Goal: Task Accomplishment & Management: Complete application form

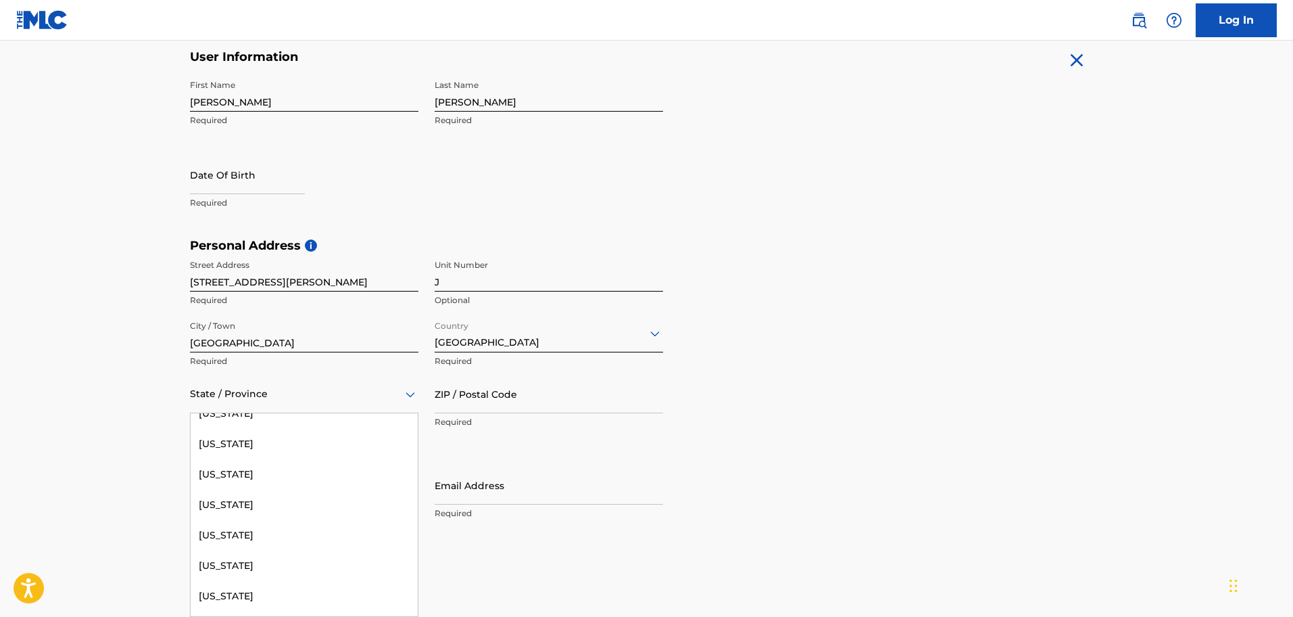
scroll to position [656, 0]
click at [248, 449] on div "[US_STATE]" at bounding box center [304, 442] width 227 height 30
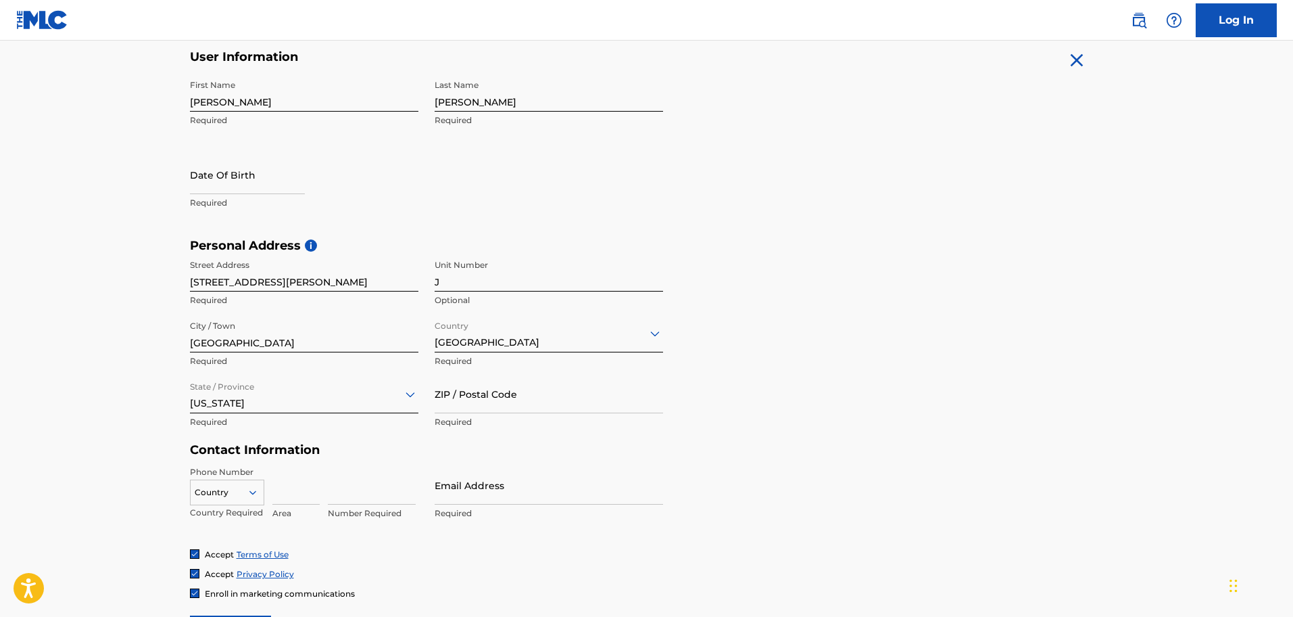
click at [469, 402] on input "ZIP / Postal Code" at bounding box center [549, 394] width 229 height 39
type input "21206"
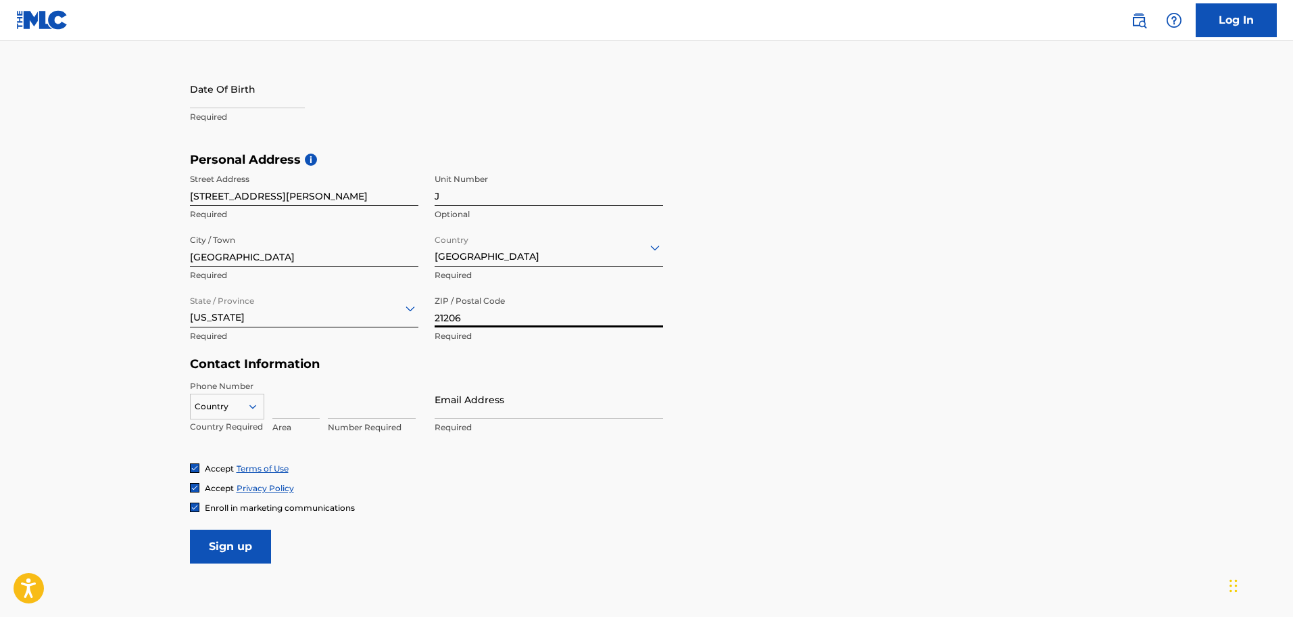
click at [249, 414] on div "Country" at bounding box center [227, 403] width 74 height 20
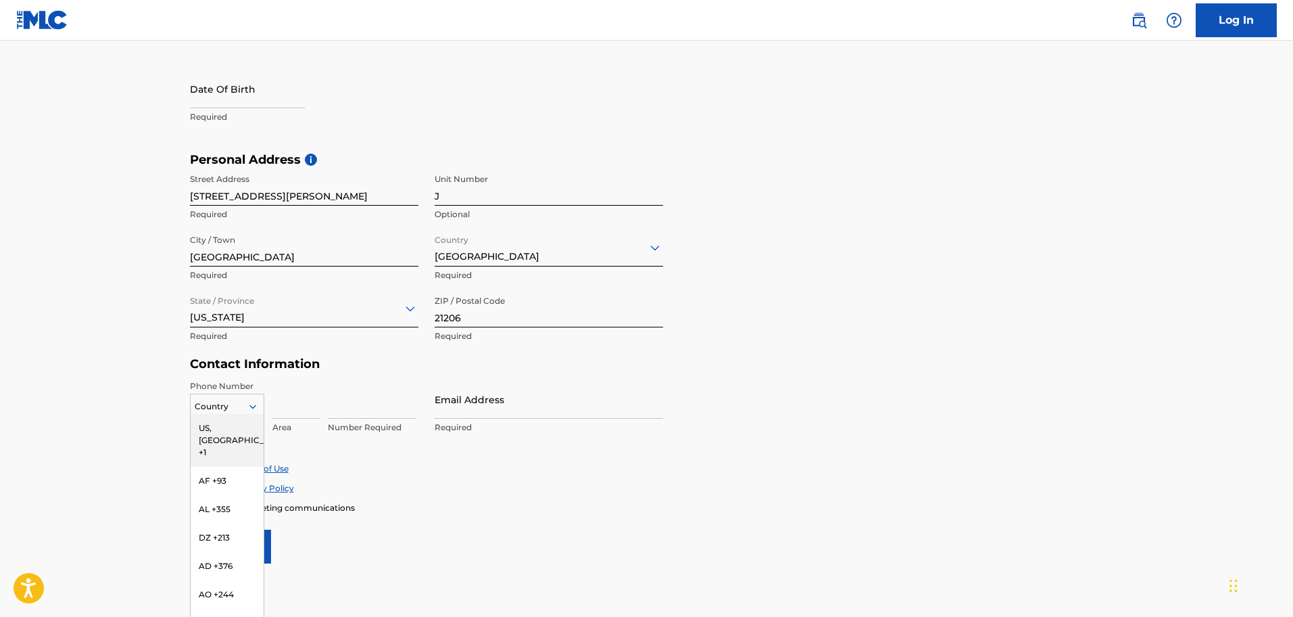
click at [229, 422] on div "US, [GEOGRAPHIC_DATA] +1" at bounding box center [227, 440] width 73 height 53
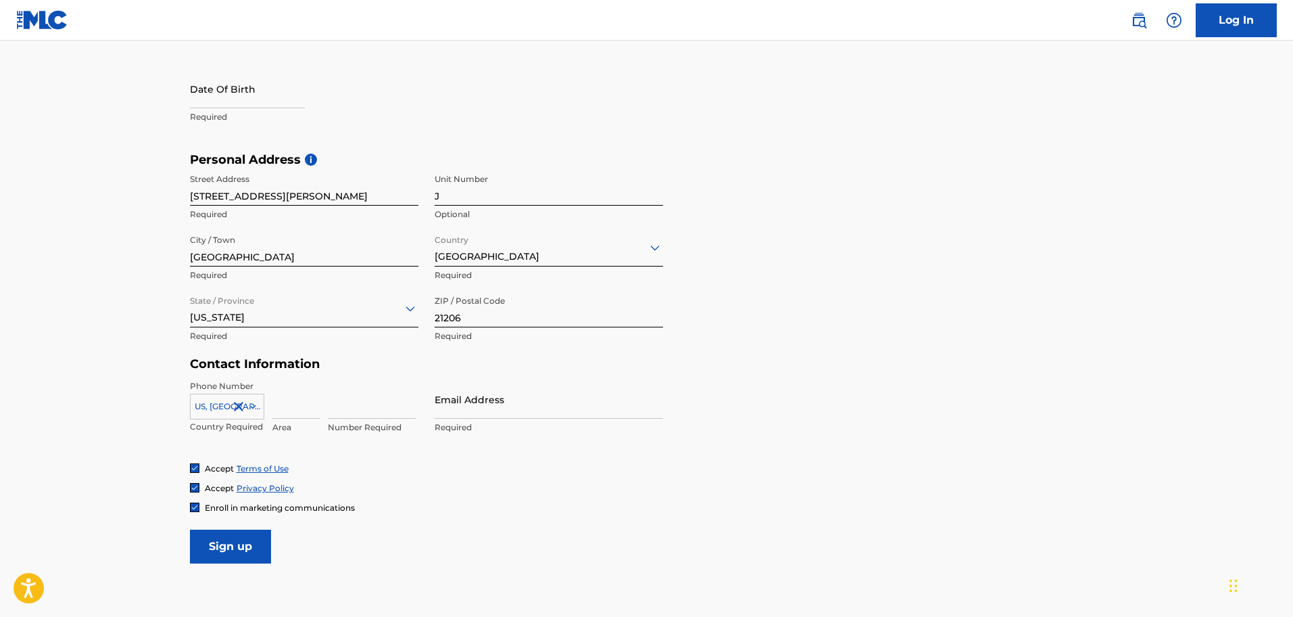
click at [300, 407] on input at bounding box center [295, 399] width 47 height 39
type input "301"
click at [369, 396] on input at bounding box center [372, 399] width 88 height 39
type input "2570874"
click at [446, 408] on input "Email Address" at bounding box center [549, 399] width 229 height 39
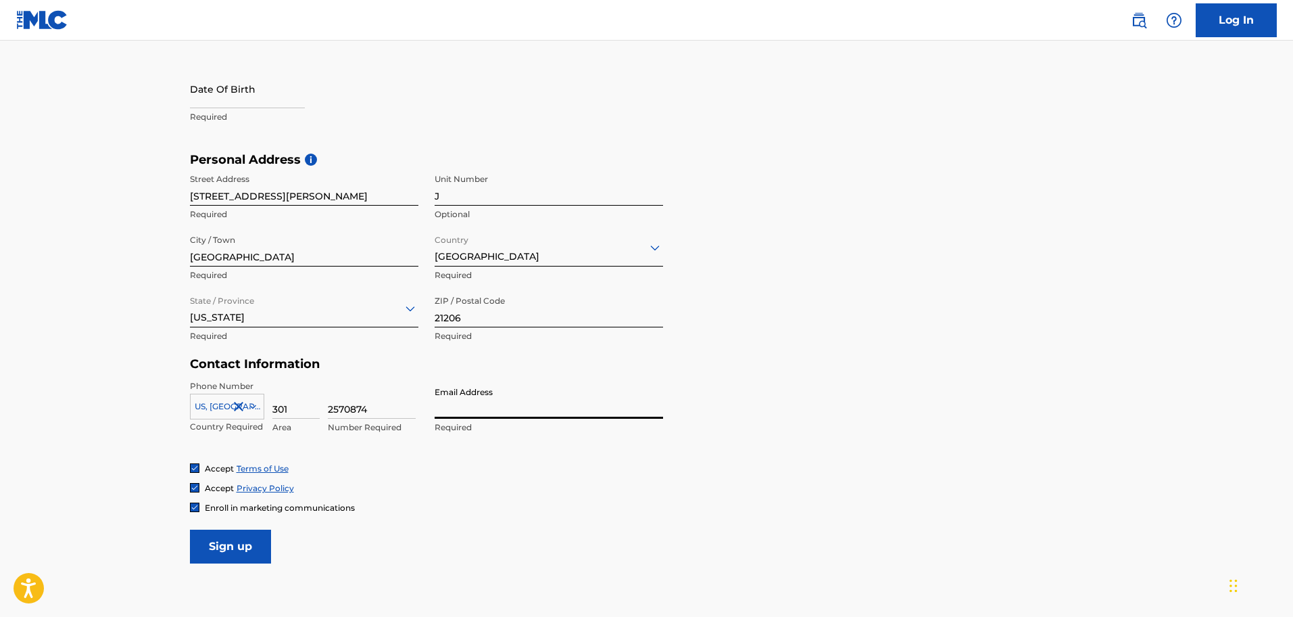
type input "[EMAIL_ADDRESS][DOMAIN_NAME]"
click at [240, 544] on input "Sign up" at bounding box center [230, 546] width 81 height 34
select select "7"
select select "2025"
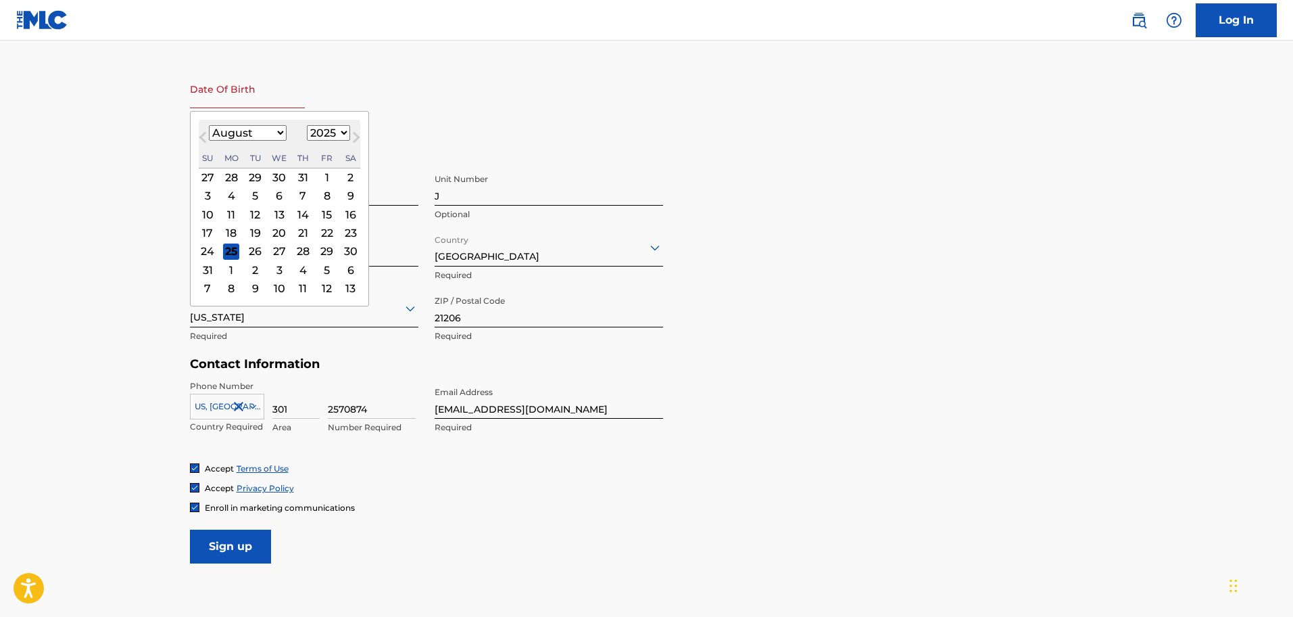
click at [232, 93] on input "text" at bounding box center [247, 89] width 115 height 39
type input "[DATE]"
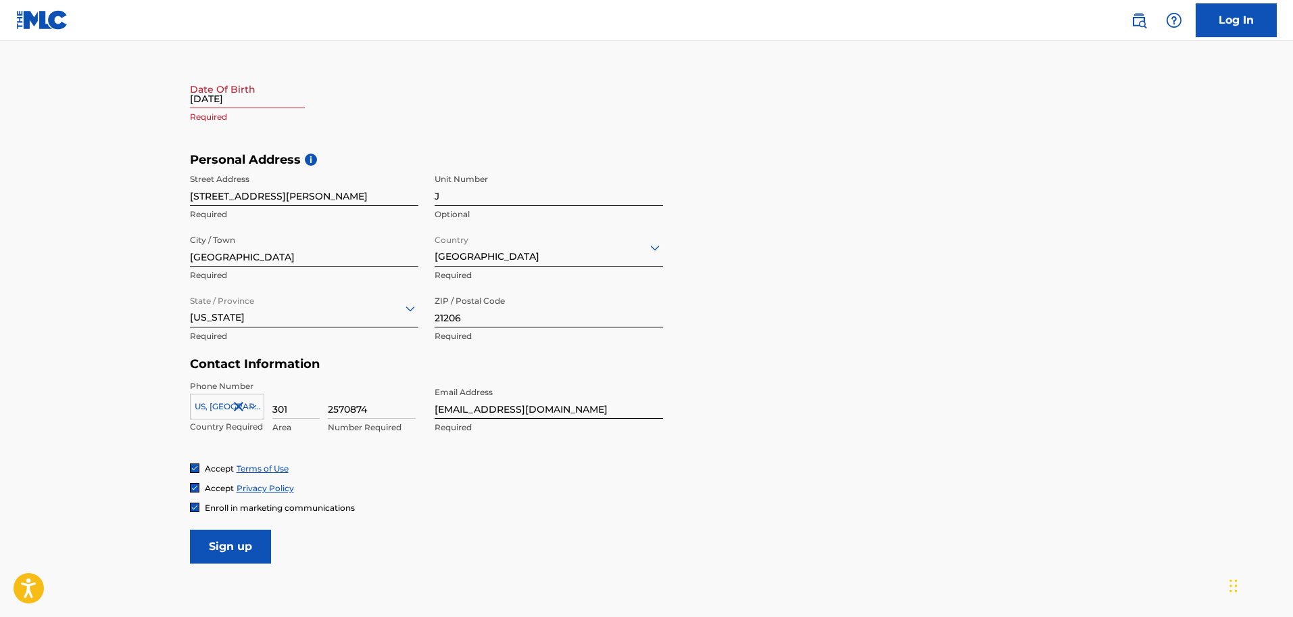
click at [513, 56] on div "First Name [PERSON_NAME] Required Last Name [PERSON_NAME] Required Date Of Birt…" at bounding box center [426, 69] width 473 height 165
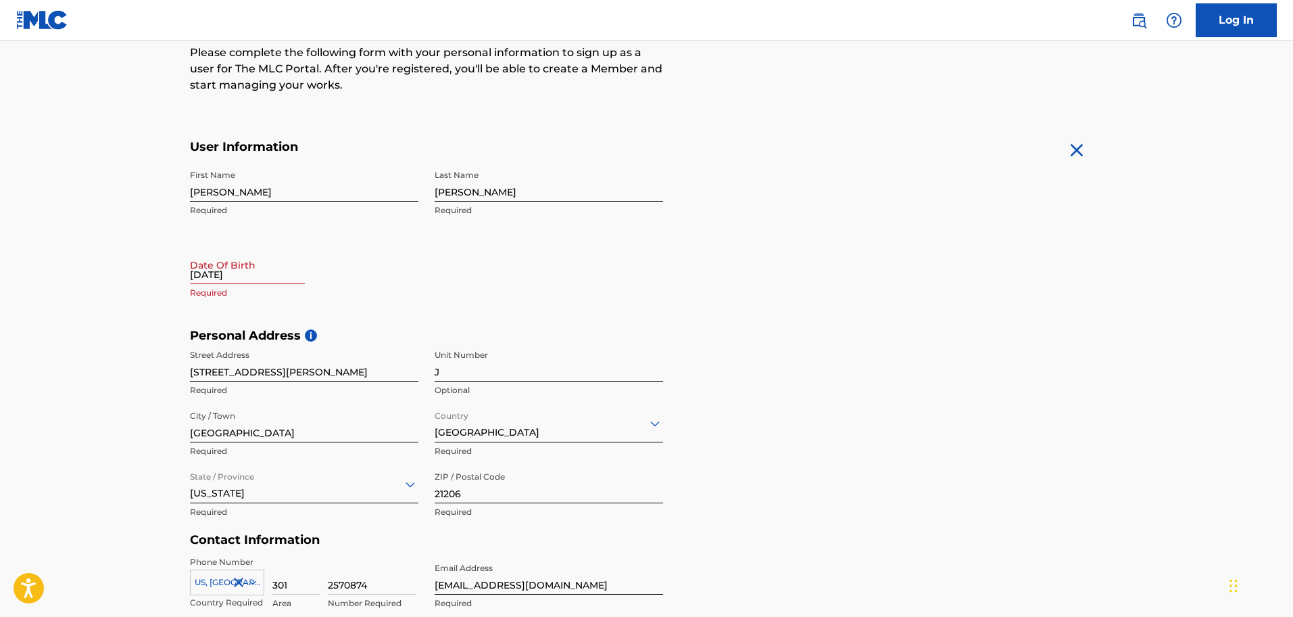
scroll to position [158, 0]
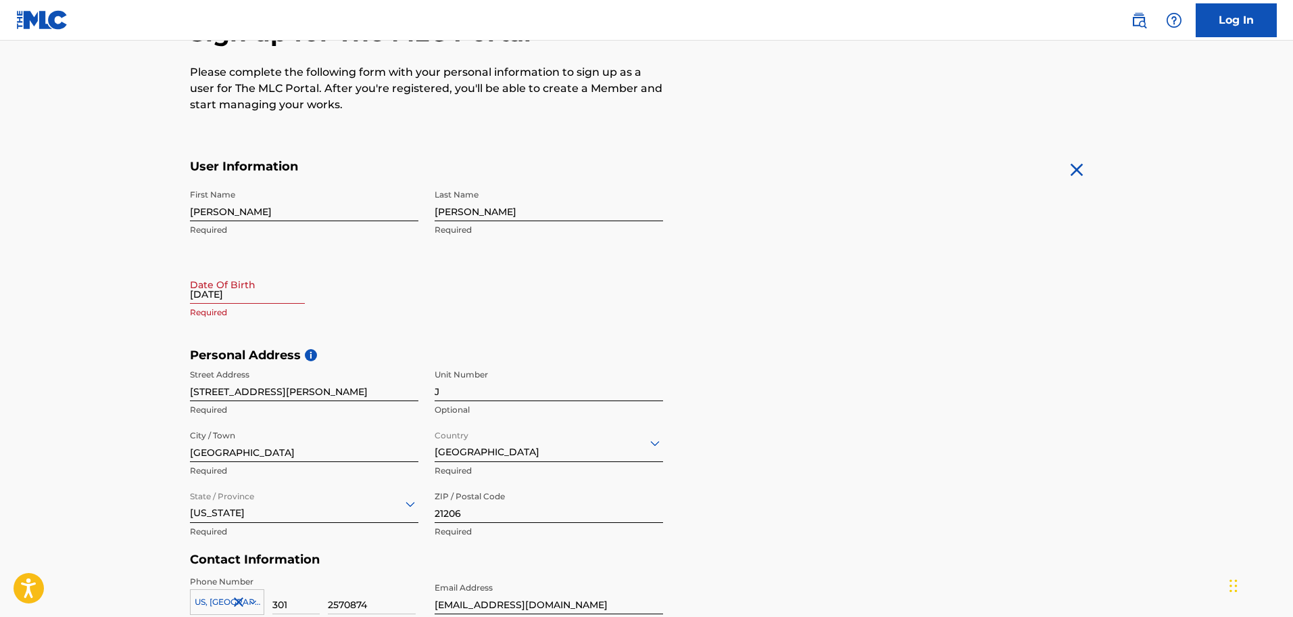
select select "7"
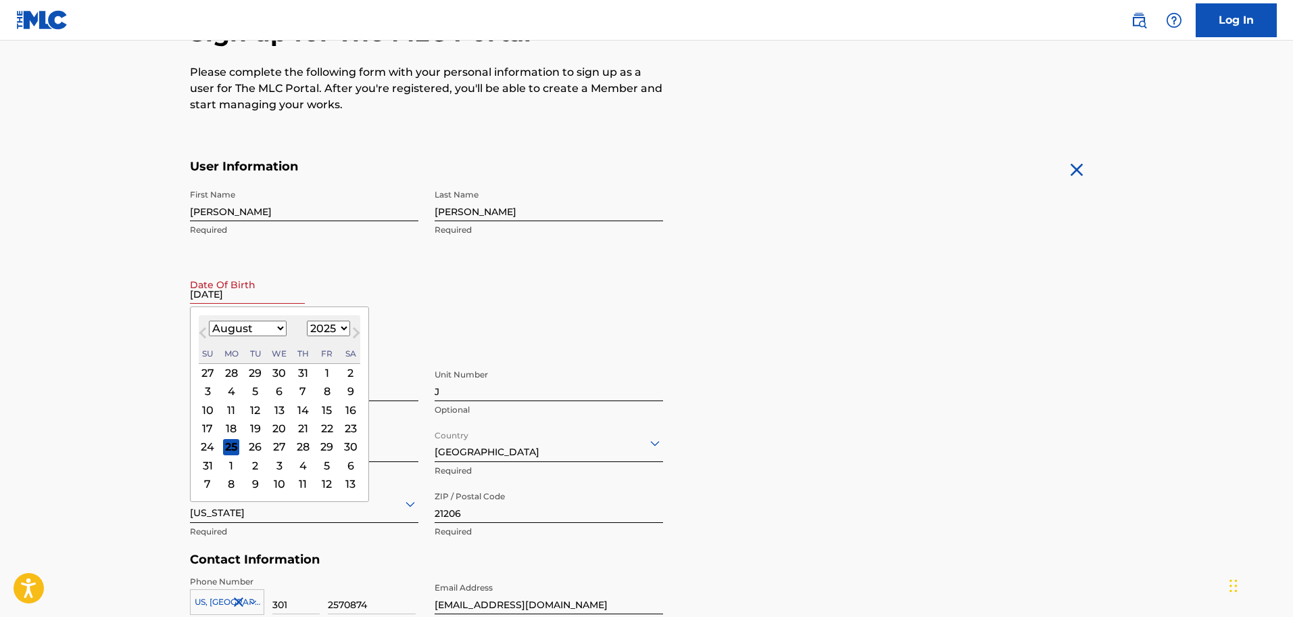
click at [254, 294] on input "[DATE]" at bounding box center [247, 284] width 115 height 39
click at [320, 329] on select "1899 1900 1901 1902 1903 1904 1905 1906 1907 1908 1909 1910 1911 1912 1913 1914…" at bounding box center [328, 328] width 43 height 16
select select "1988"
click at [266, 331] on select "January February March April May June July August September October November De…" at bounding box center [248, 328] width 78 height 16
select select "4"
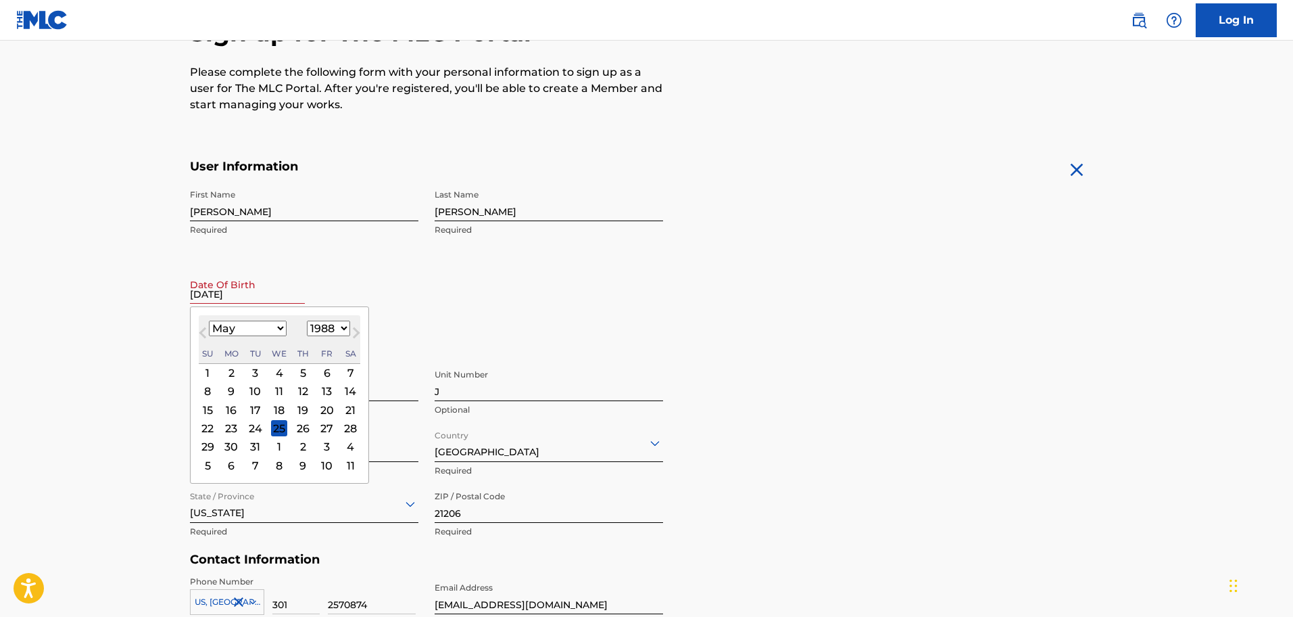
click at [252, 390] on div "10" at bounding box center [255, 391] width 16 height 16
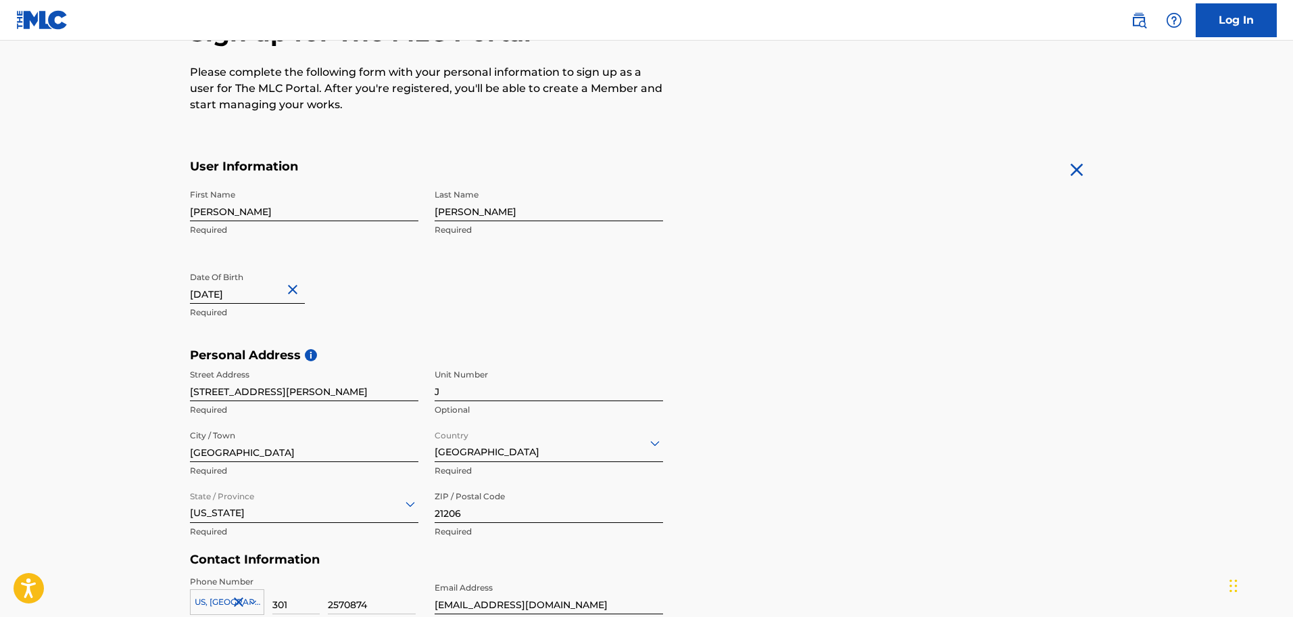
scroll to position [441, 0]
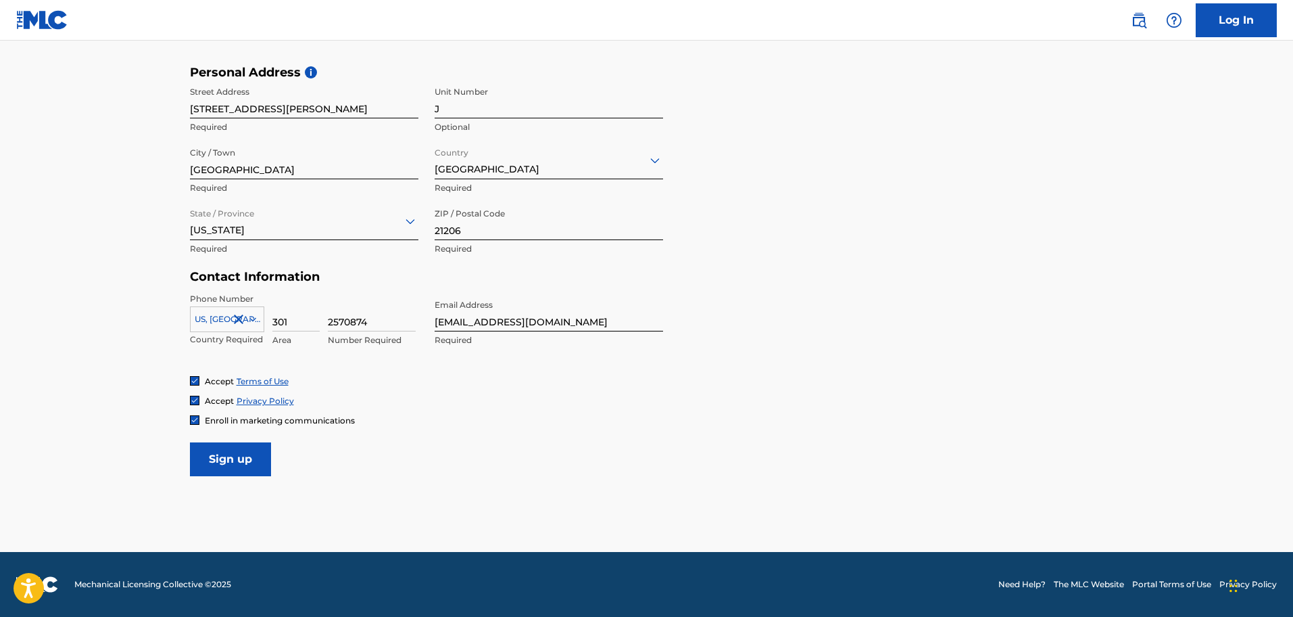
click at [242, 460] on input "Sign up" at bounding box center [230, 459] width 81 height 34
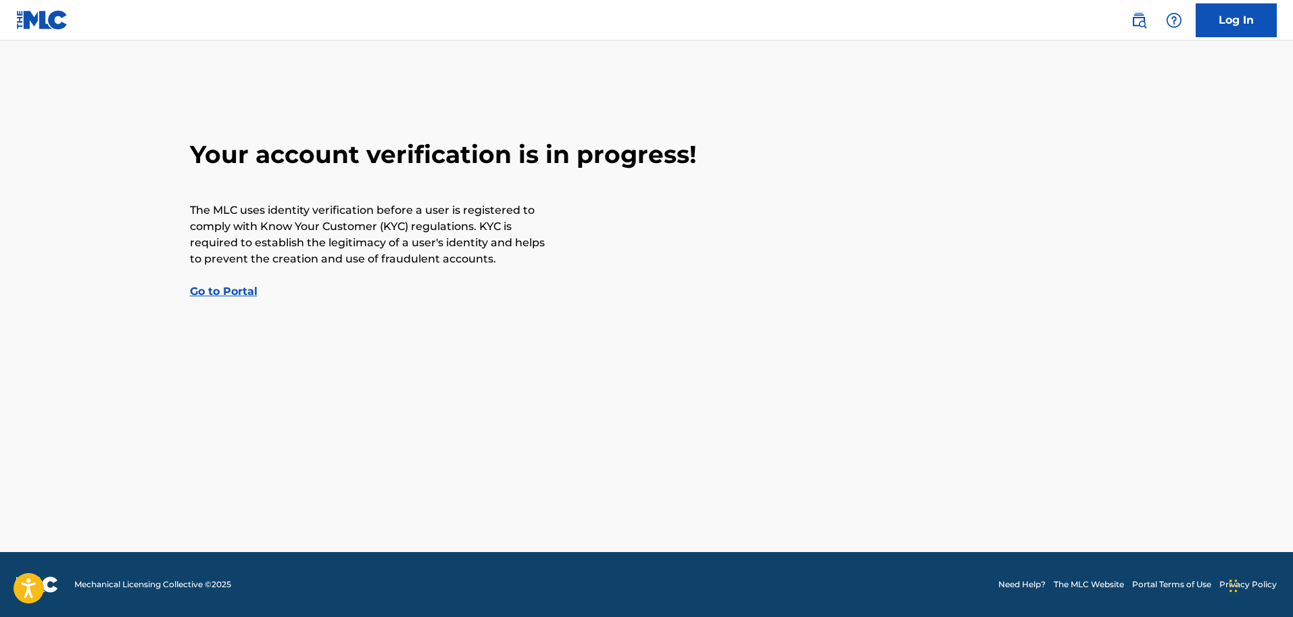
click at [217, 292] on link "Go to Portal" at bounding box center [224, 291] width 68 height 13
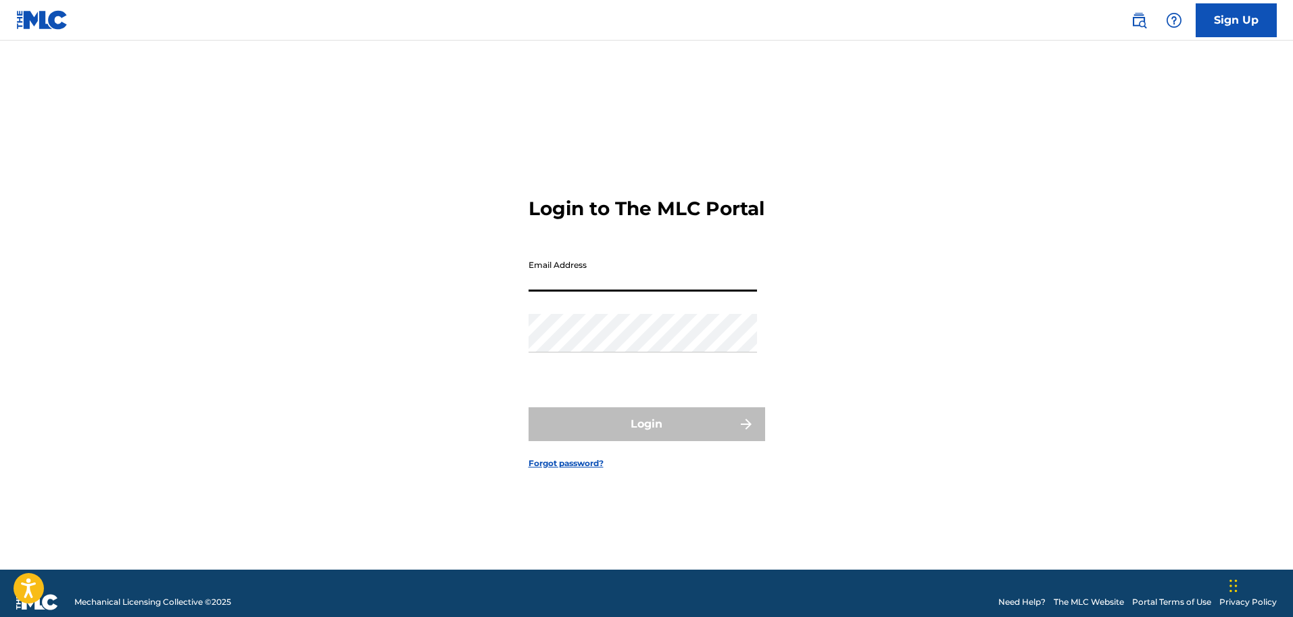
click at [676, 288] on input "Email Address" at bounding box center [643, 272] width 229 height 39
click at [733, 261] on form "Login to The MLC Portal Email Address Password Login Forgot password?" at bounding box center [647, 321] width 237 height 495
click at [639, 291] on input "Email Address" at bounding box center [643, 272] width 229 height 39
type input "[EMAIL_ADDRESS][DOMAIN_NAME]"
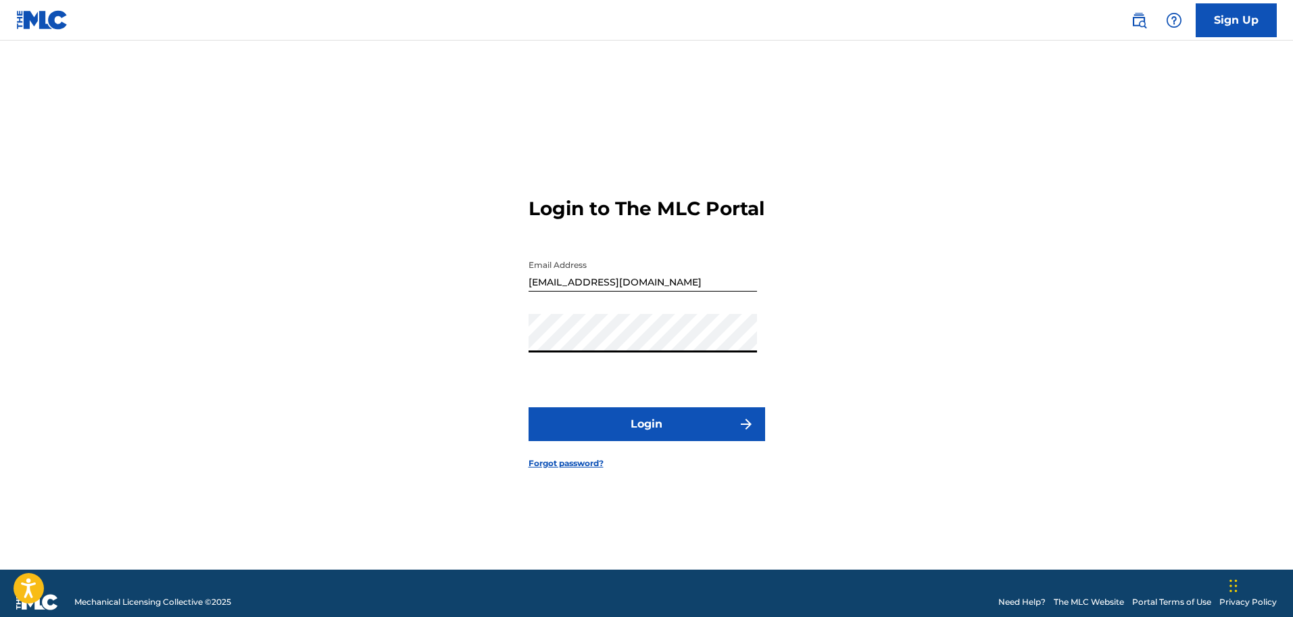
click at [529, 407] on button "Login" at bounding box center [647, 424] width 237 height 34
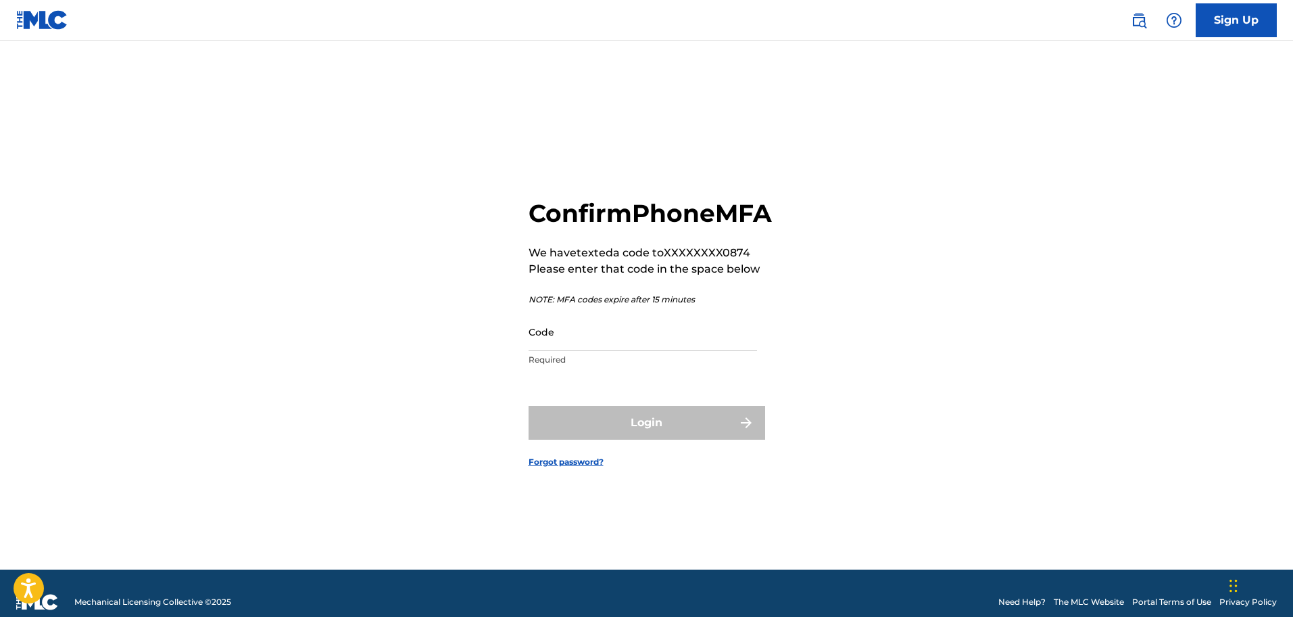
click at [645, 351] on input "Code" at bounding box center [643, 331] width 229 height 39
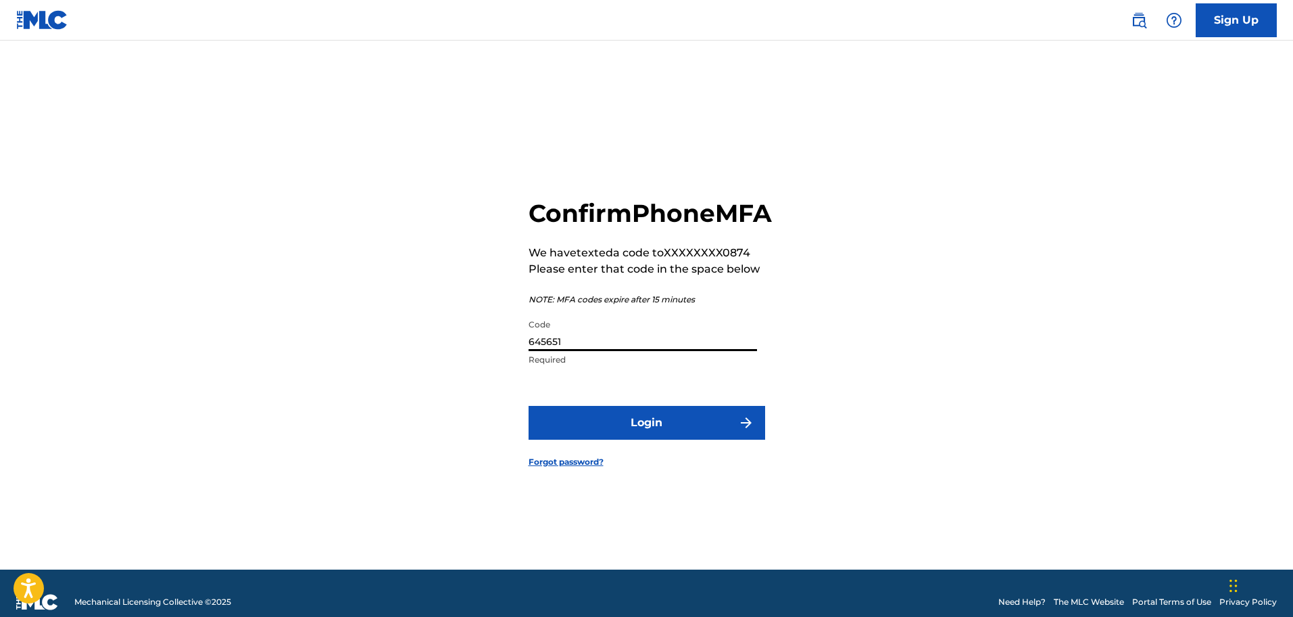
type input "645651"
click at [686, 427] on button "Login" at bounding box center [647, 423] width 237 height 34
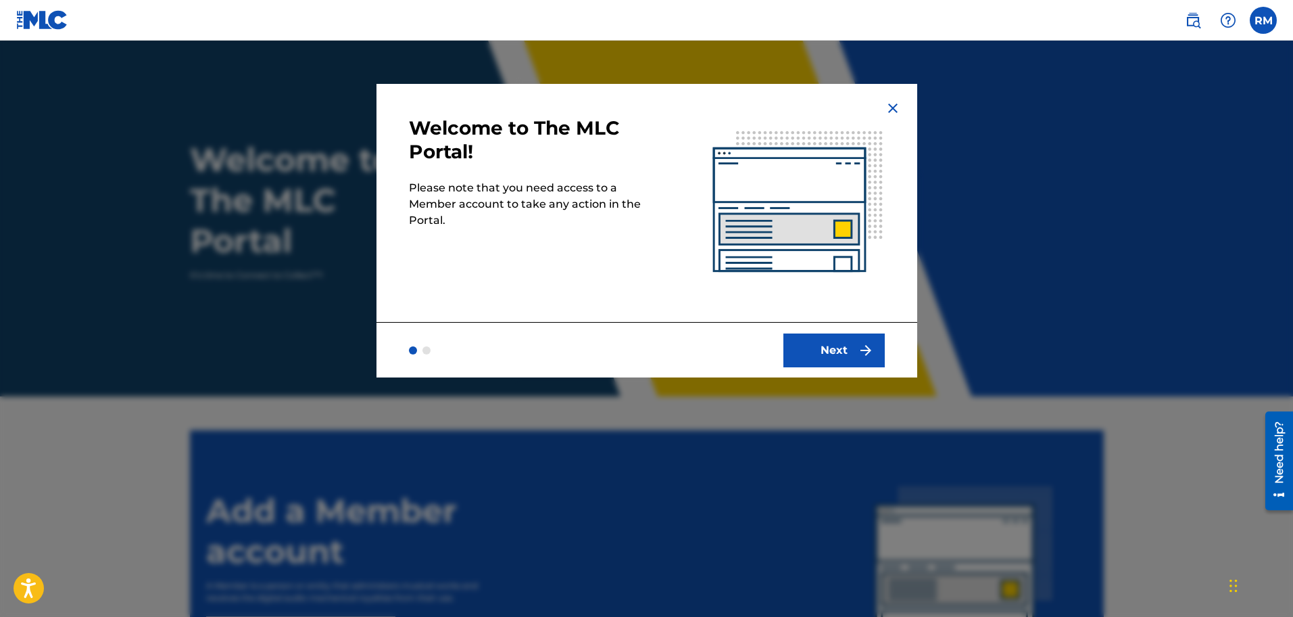
click at [833, 348] on button "Next" at bounding box center [834, 350] width 101 height 34
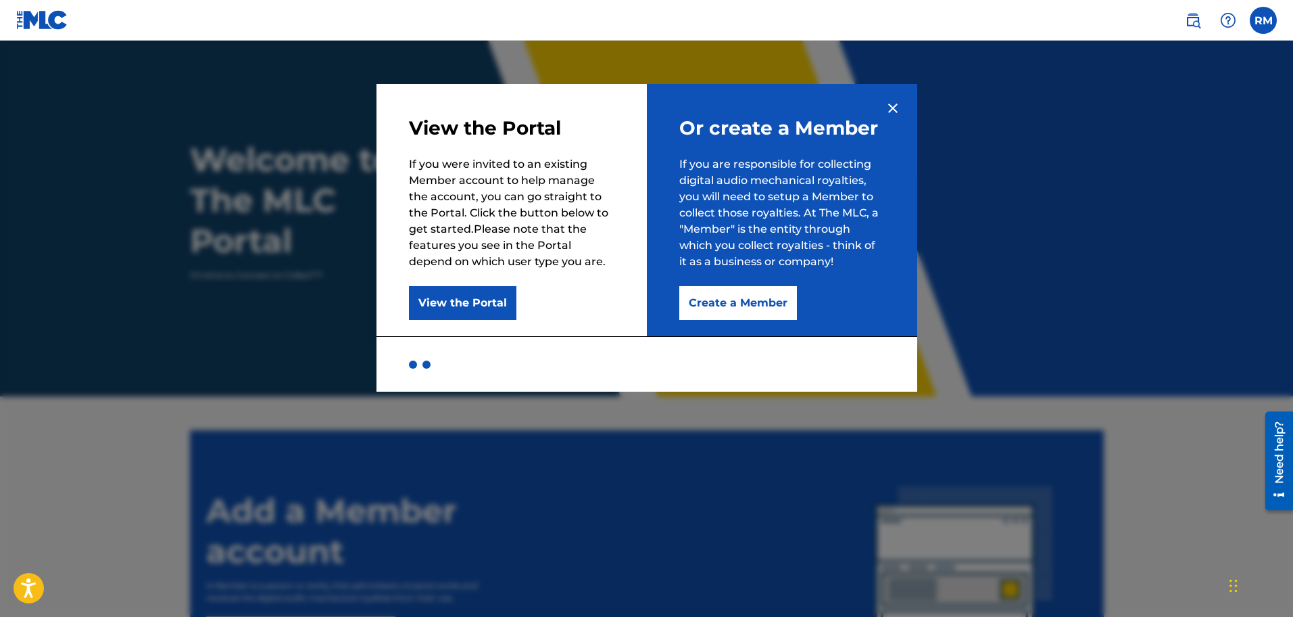
click at [771, 304] on button "Create a Member" at bounding box center [738, 303] width 118 height 34
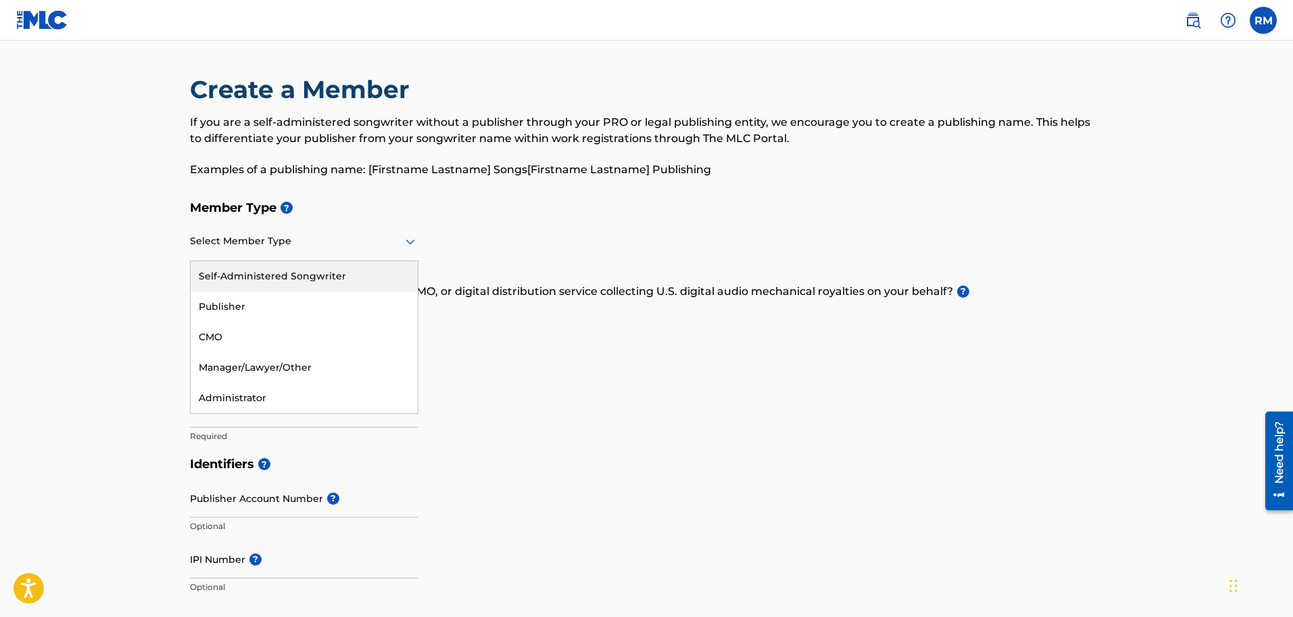
click at [330, 257] on div "Select Member Type" at bounding box center [304, 241] width 229 height 39
click at [285, 281] on div "Self-Administered Songwriter" at bounding box center [304, 276] width 227 height 30
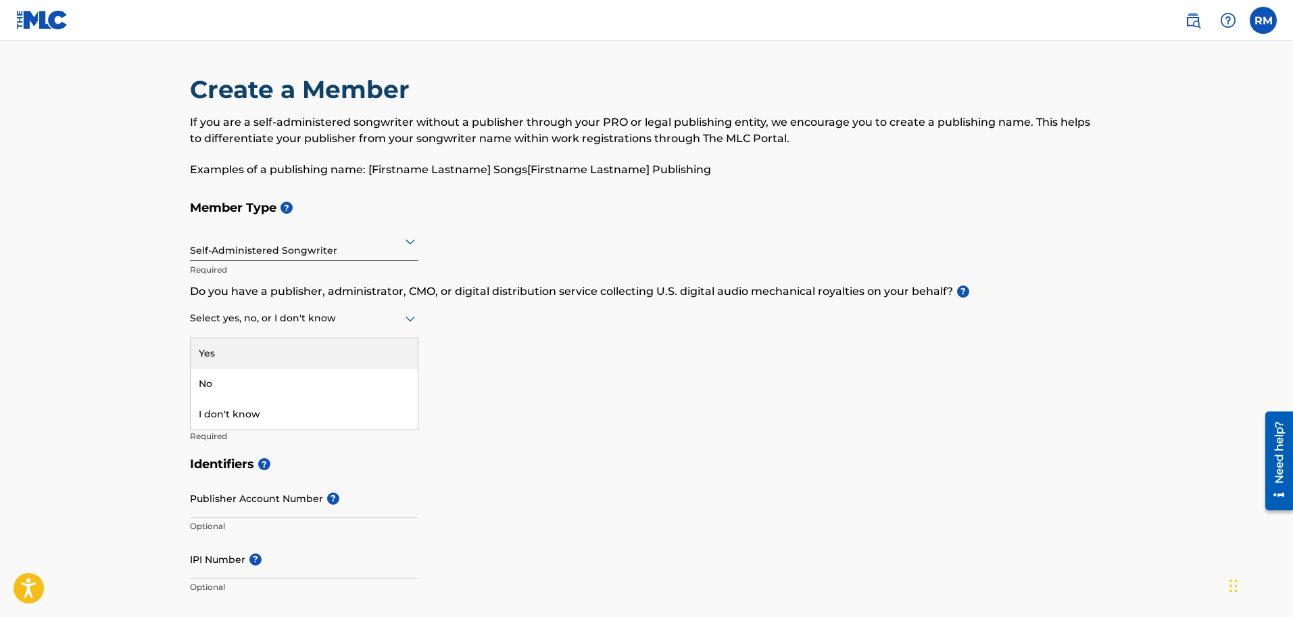
click at [318, 325] on div at bounding box center [304, 318] width 229 height 17
click at [266, 343] on div "Yes" at bounding box center [304, 353] width 227 height 30
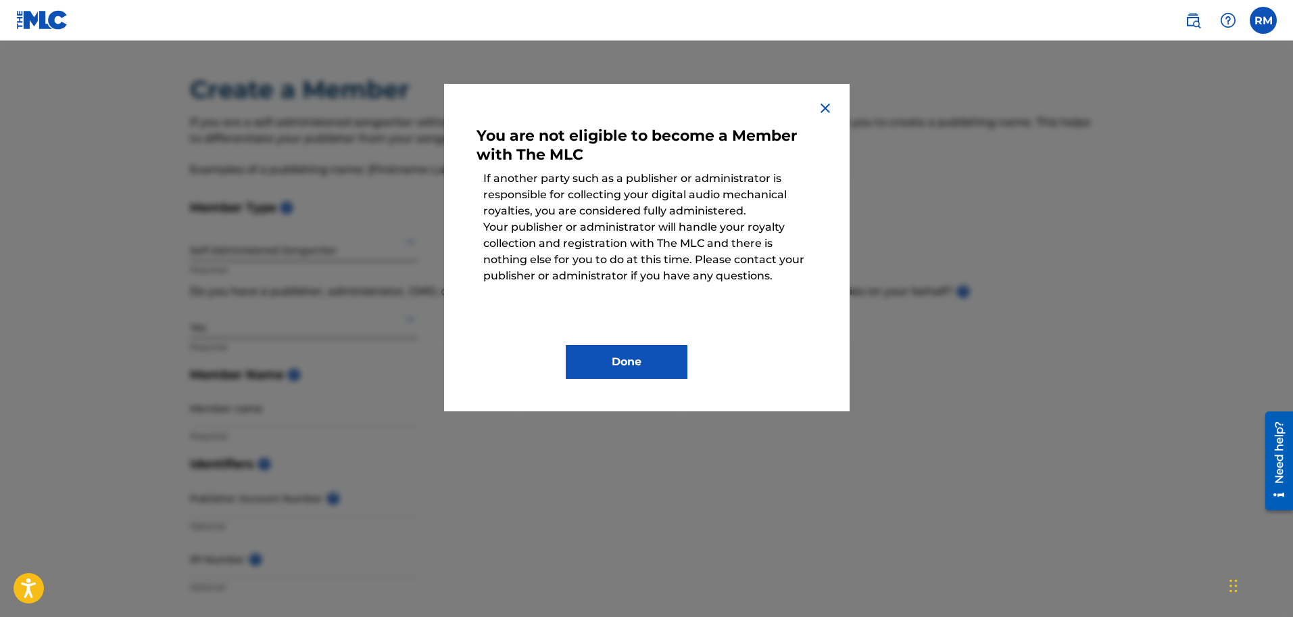
click at [615, 361] on button "Done" at bounding box center [627, 362] width 122 height 34
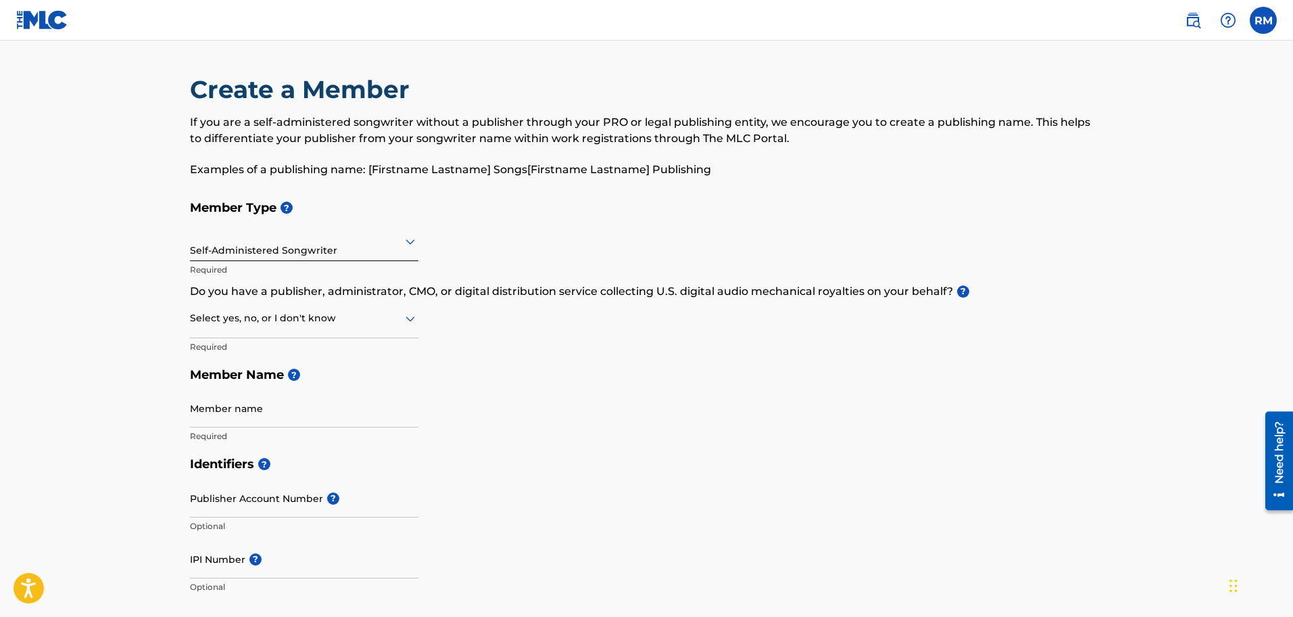
click at [283, 335] on div "Select yes, no, or I don't know" at bounding box center [304, 318] width 229 height 39
click at [289, 379] on div "No" at bounding box center [304, 383] width 227 height 30
click at [283, 411] on input "Member name" at bounding box center [304, 408] width 229 height 39
click at [479, 395] on div "Member Type ? Self-Administered Songwriter Required Do you have a publisher, ad…" at bounding box center [647, 321] width 914 height 256
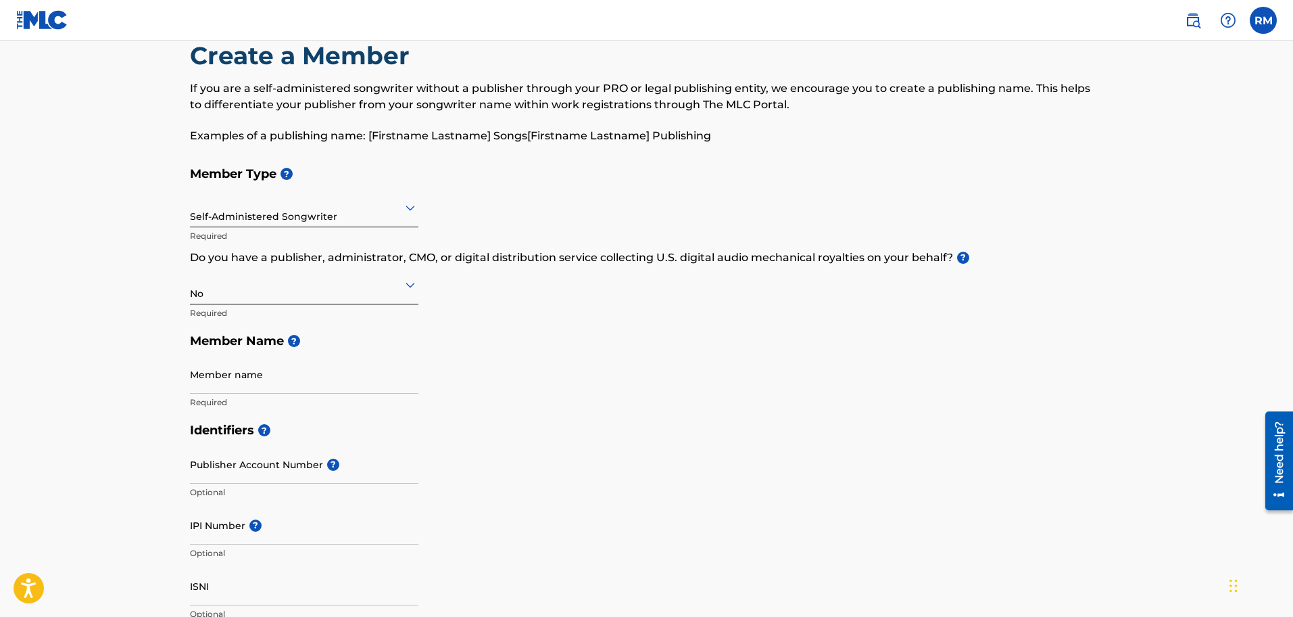
scroll to position [68, 0]
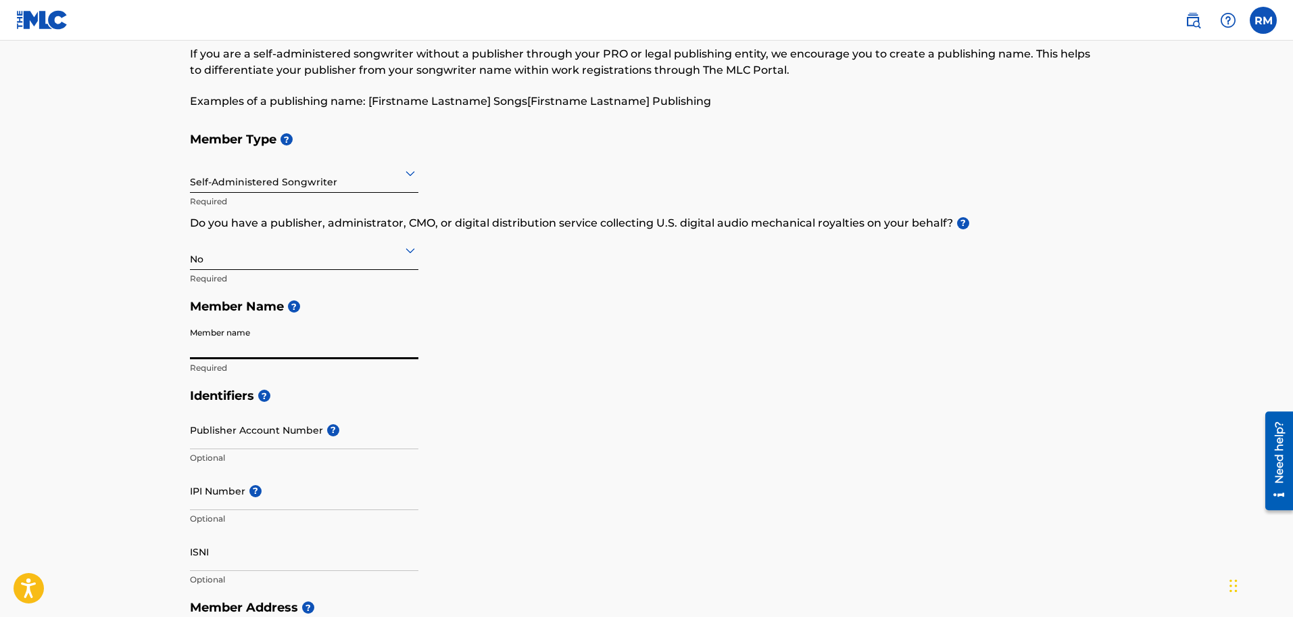
click at [216, 353] on input "Member name" at bounding box center [304, 339] width 229 height 39
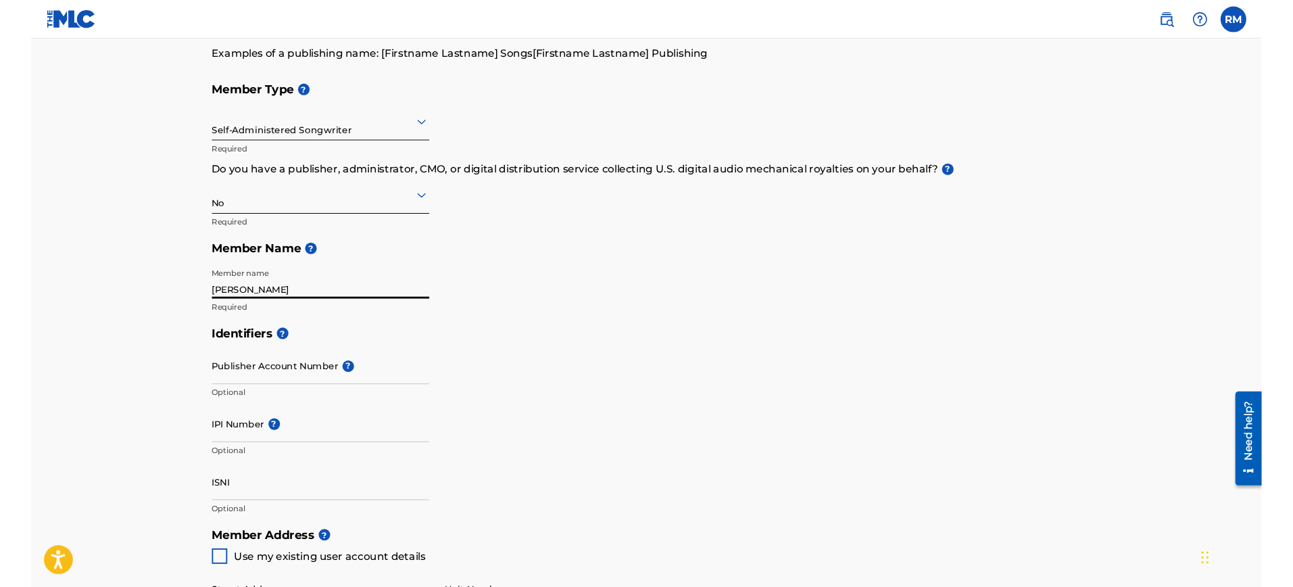
scroll to position [0, 0]
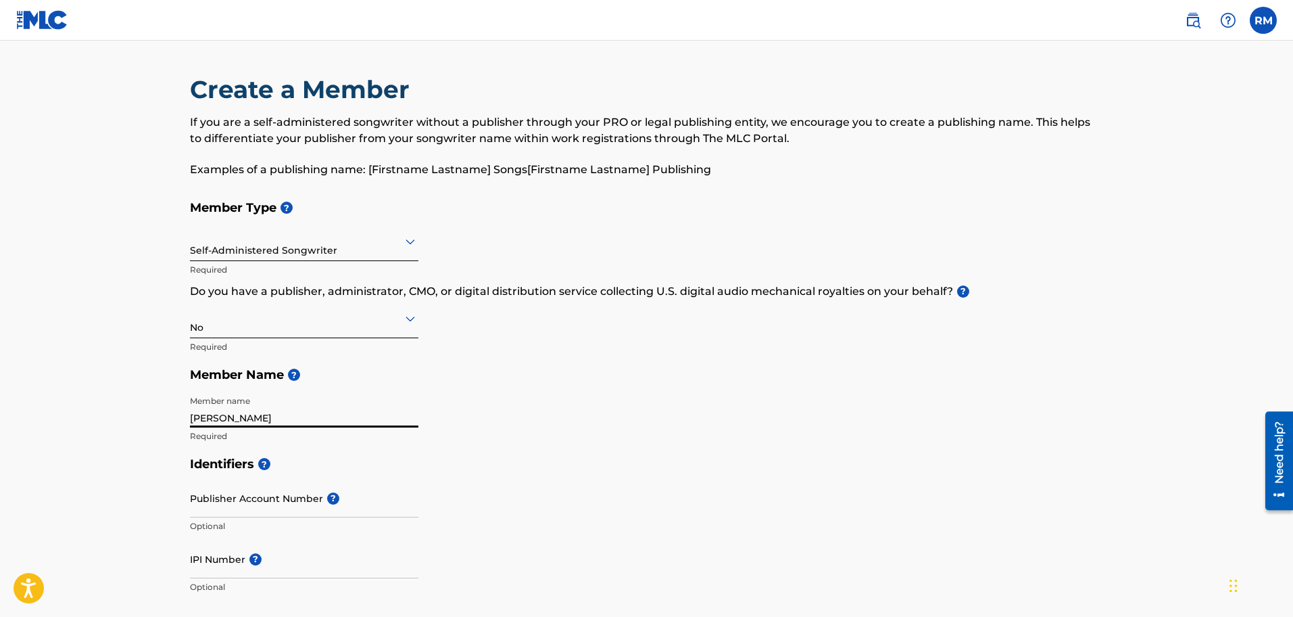
type input "[PERSON_NAME]"
click at [1264, 28] on nav "RM [PERSON_NAME] [PERSON_NAME] [EMAIL_ADDRESS][DOMAIN_NAME] Notification Prefer…" at bounding box center [646, 20] width 1293 height 41
click at [1265, 28] on label at bounding box center [1263, 20] width 27 height 27
click at [1264, 20] on input "[PERSON_NAME] [PERSON_NAME] [EMAIL_ADDRESS][DOMAIN_NAME] Notification Preferenc…" at bounding box center [1264, 20] width 0 height 0
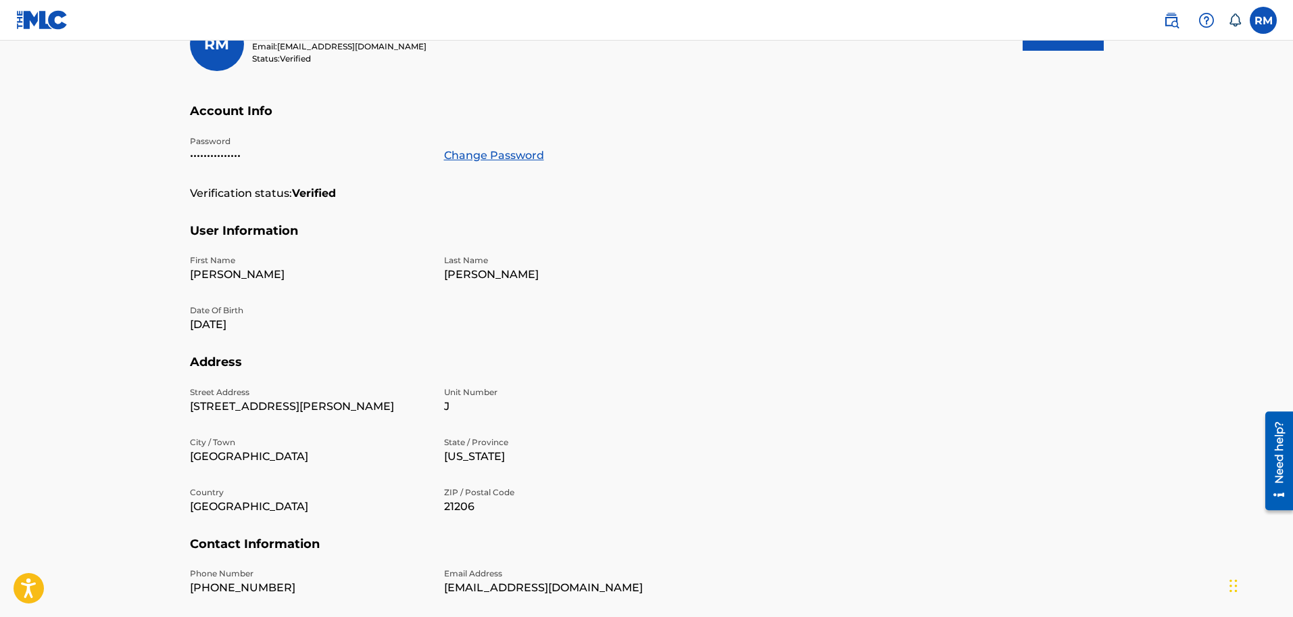
scroll to position [50, 0]
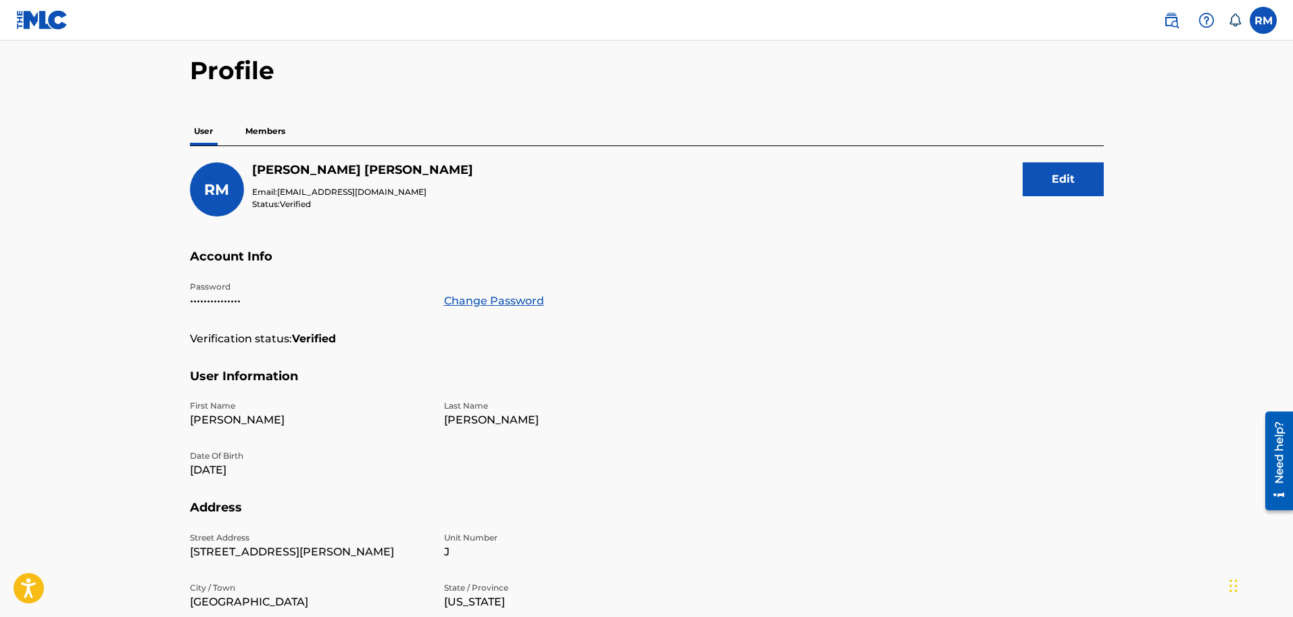
click at [277, 138] on p "Members" at bounding box center [265, 131] width 48 height 28
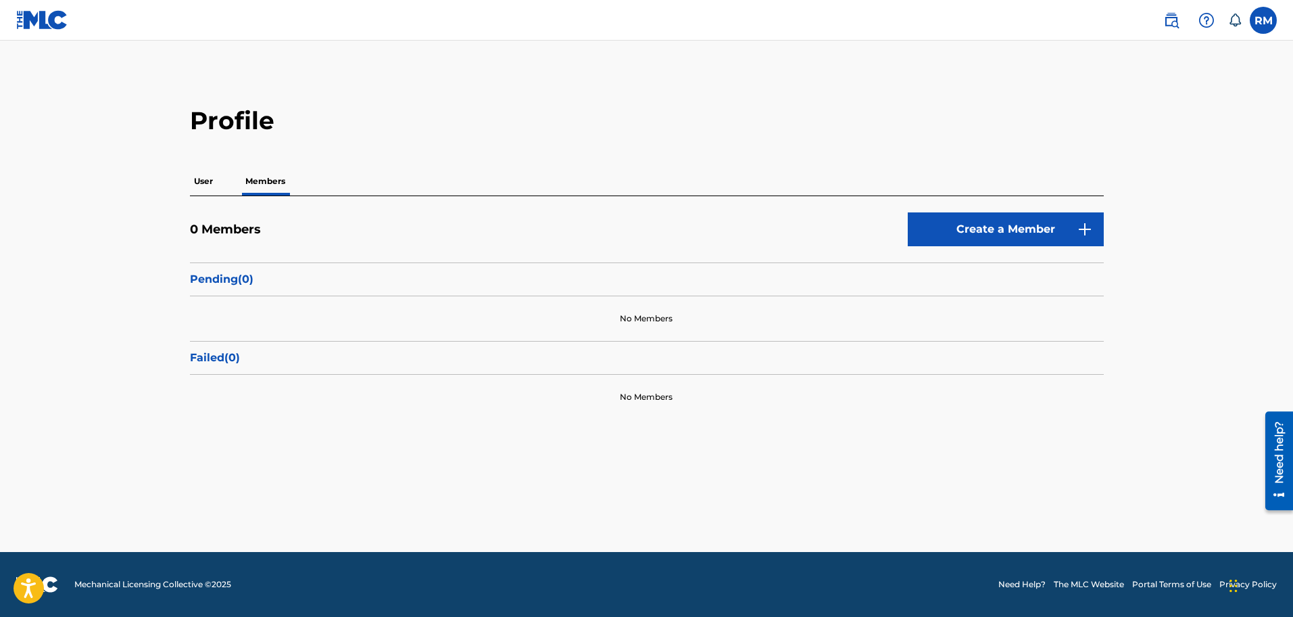
click at [200, 184] on p "User" at bounding box center [203, 181] width 27 height 28
